Goal: Go to known website: Access a specific website the user already knows

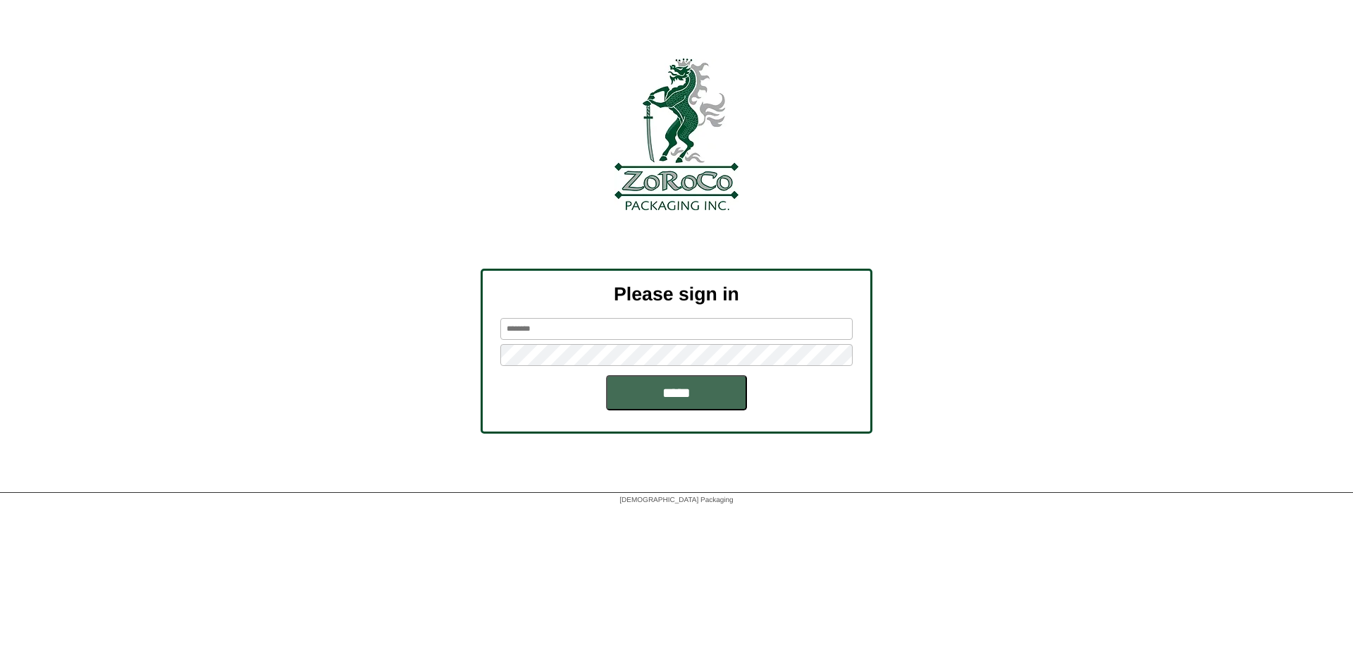
type input "******"
click at [665, 402] on input "*****" at bounding box center [676, 392] width 141 height 35
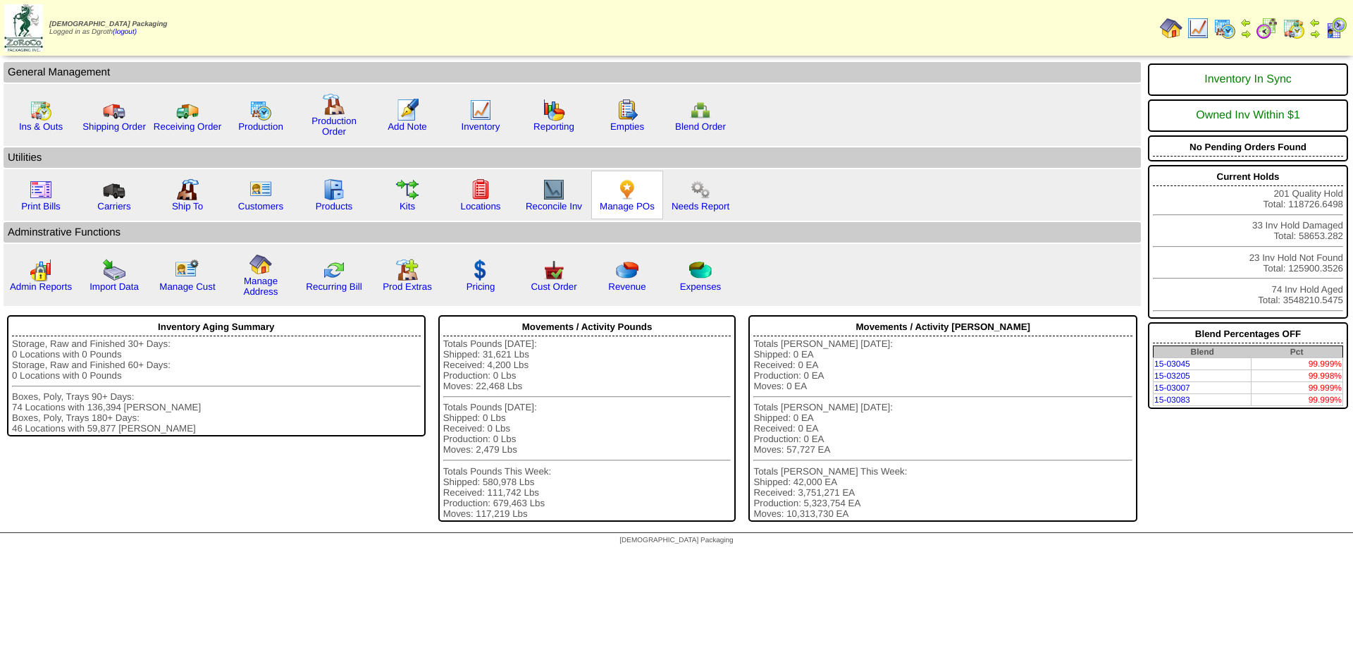
click at [624, 190] on img at bounding box center [627, 189] width 23 height 23
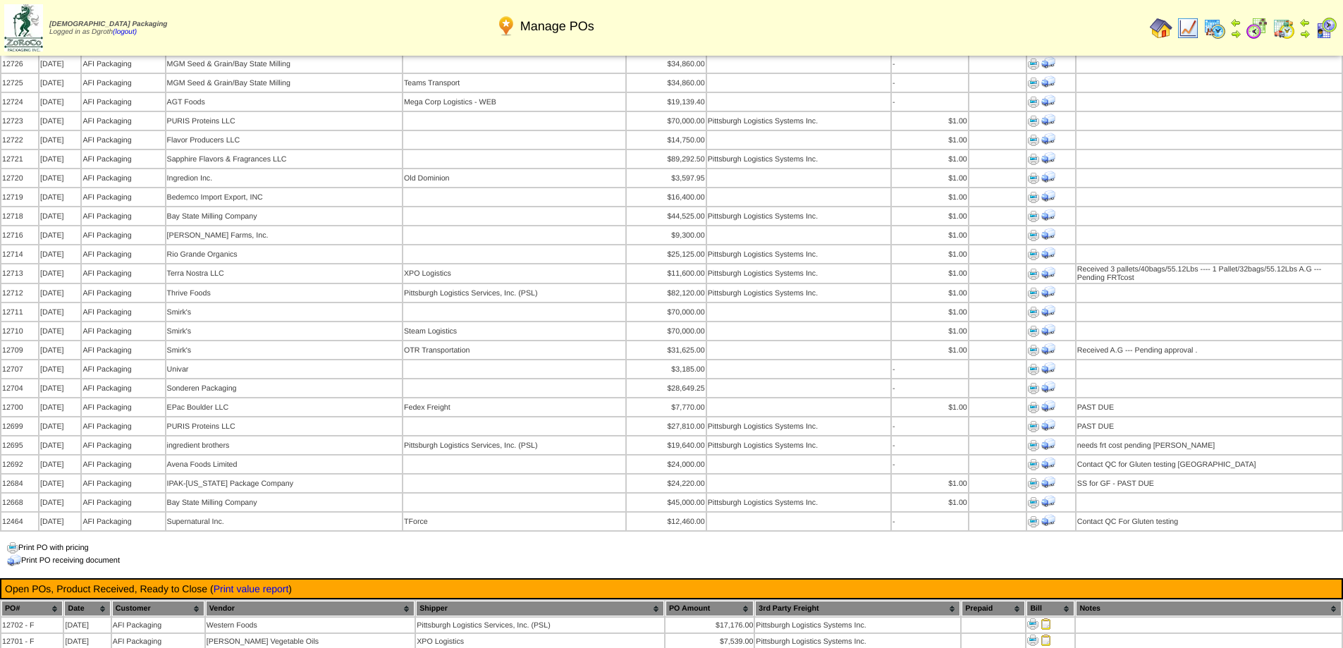
scroll to position [1339, 0]
